Goal: Check status: Check status

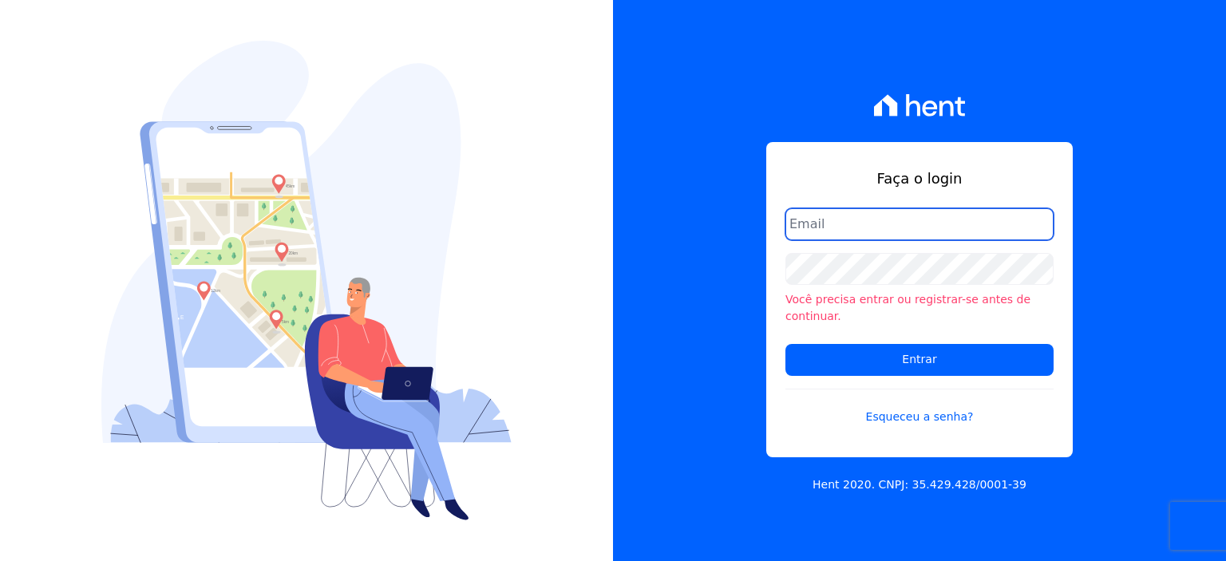
type input "luiz.nascimento@maislar.com"
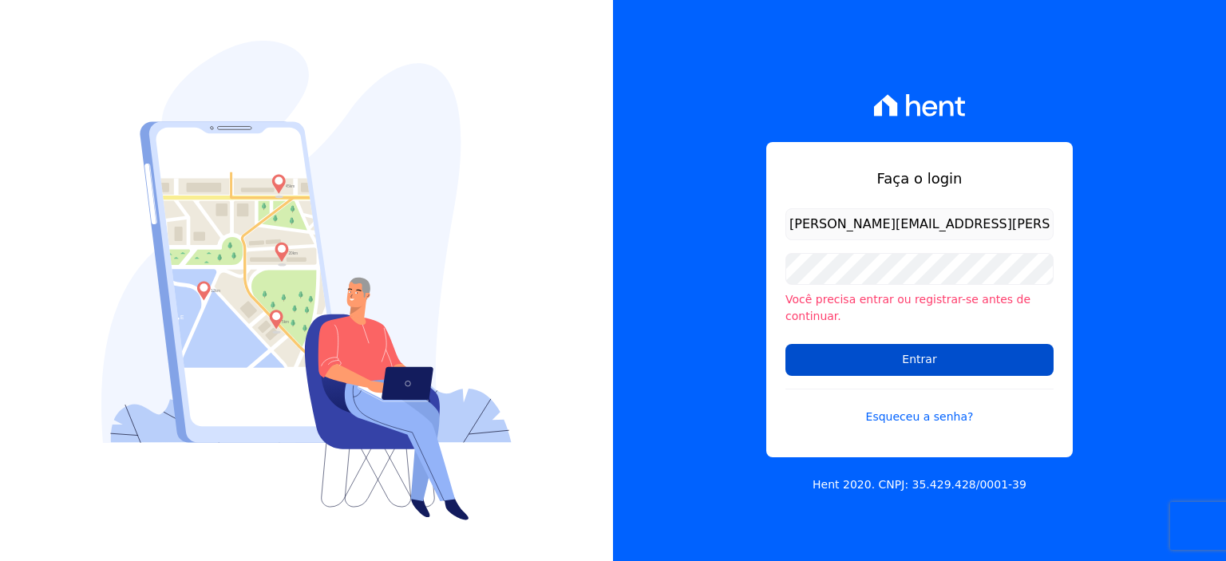
click at [881, 347] on input "Entrar" at bounding box center [920, 360] width 268 height 32
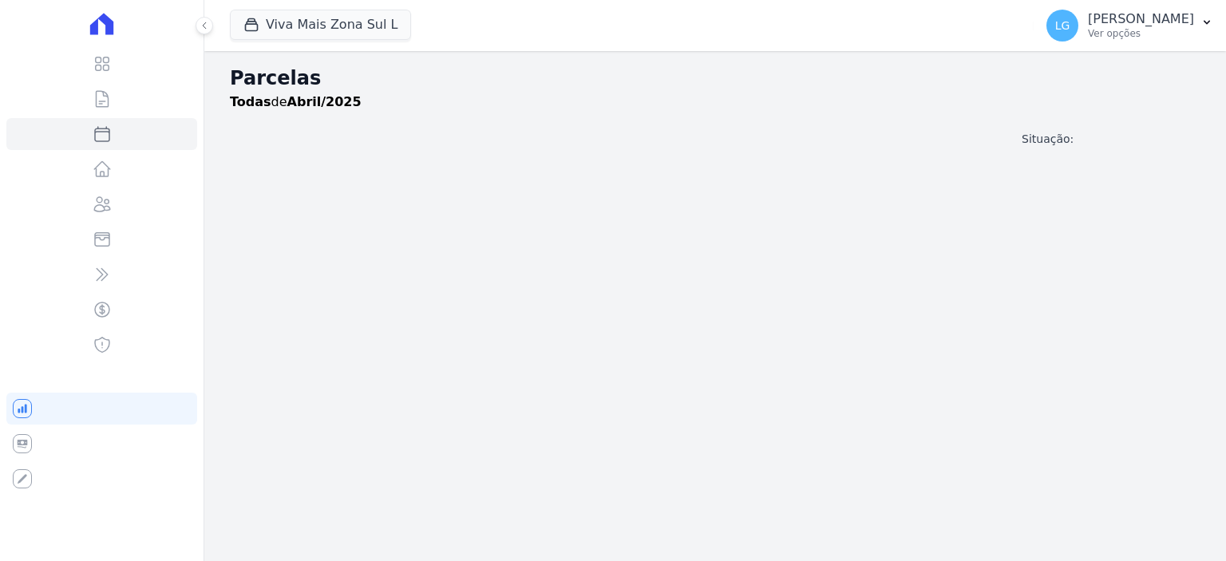
select select
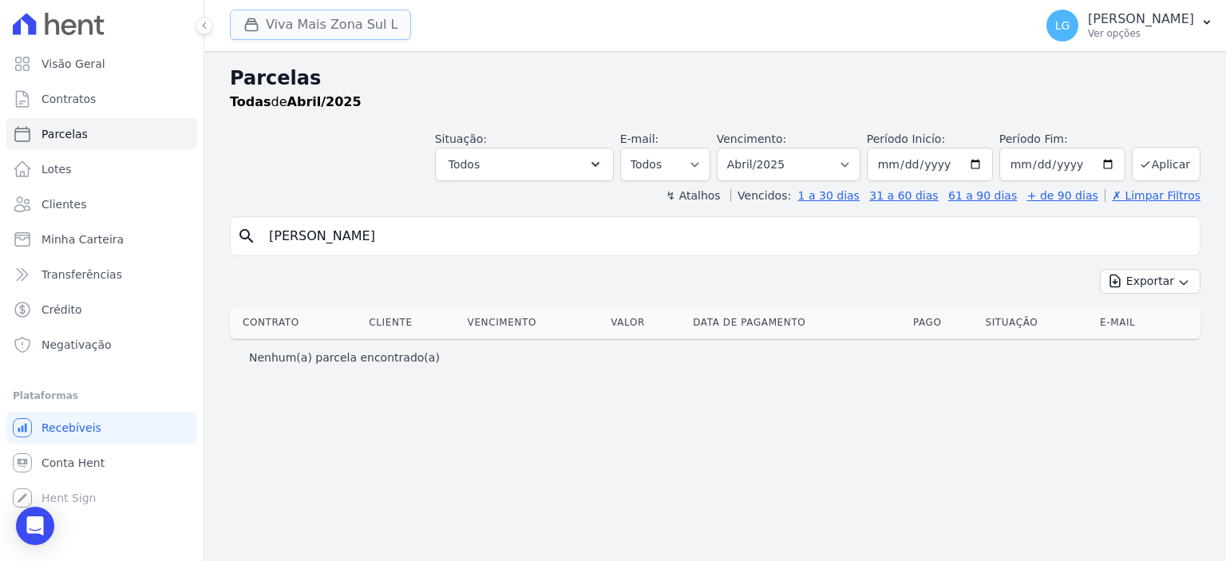
click at [390, 36] on button "Viva Mais Zona Sul L" at bounding box center [320, 25] width 181 height 30
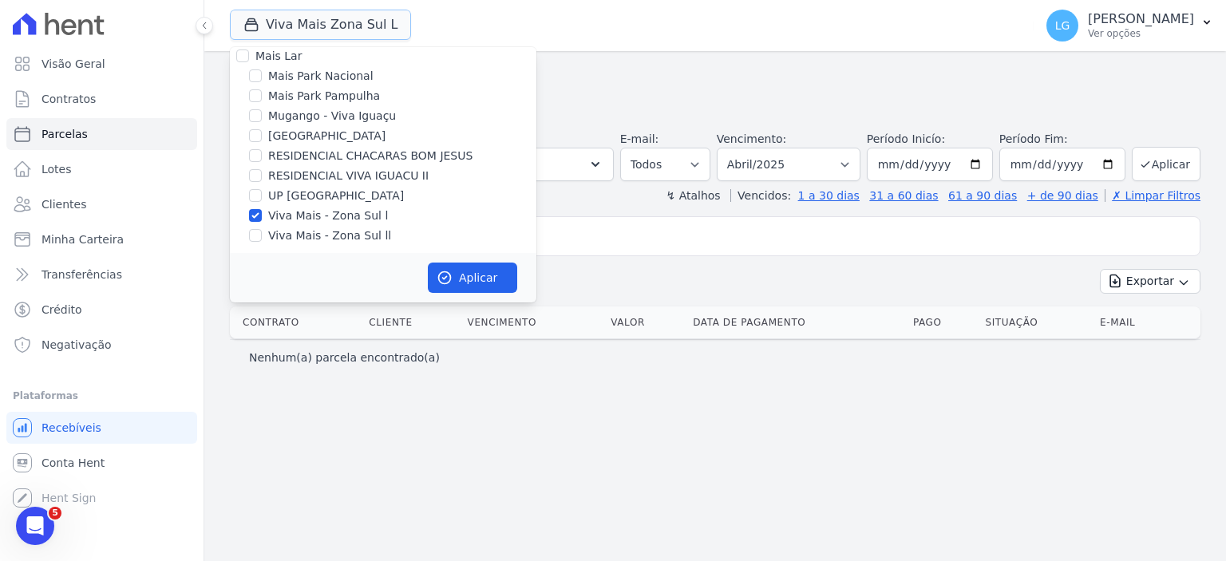
scroll to position [15, 0]
click at [230, 10] on button "Viva Mais Zona Sul L" at bounding box center [320, 25] width 181 height 30
